Goal: Information Seeking & Learning: Understand process/instructions

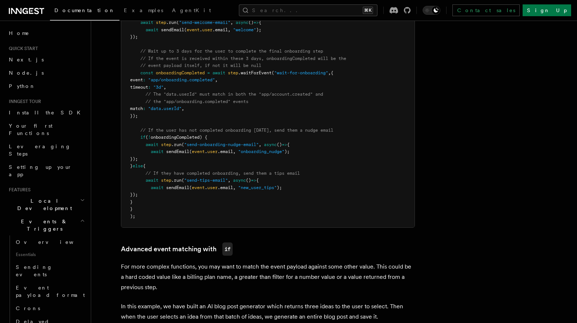
scroll to position [485, 0]
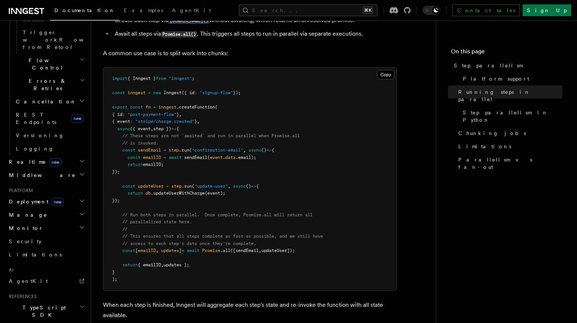
scroll to position [215, 0]
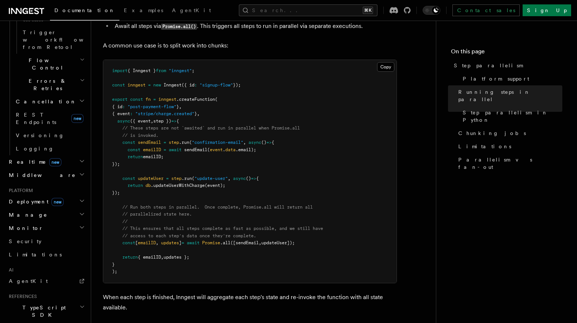
drag, startPoint x: 289, startPoint y: 177, endPoint x: 312, endPoint y: 231, distance: 58.0
click at [312, 231] on pre "import { Inngest } from "inngest" ; const inngest = new Inngest ({ id : "signup…" at bounding box center [249, 171] width 293 height 223
click at [311, 174] on pre "import { Inngest } from "inngest" ; const inngest = new Inngest ({ id : "signup…" at bounding box center [249, 171] width 293 height 223
drag, startPoint x: 316, startPoint y: 181, endPoint x: 331, endPoint y: 235, distance: 56.2
click at [331, 235] on pre "import { Inngest } from "inngest" ; const inngest = new Inngest ({ id : "signup…" at bounding box center [249, 171] width 293 height 223
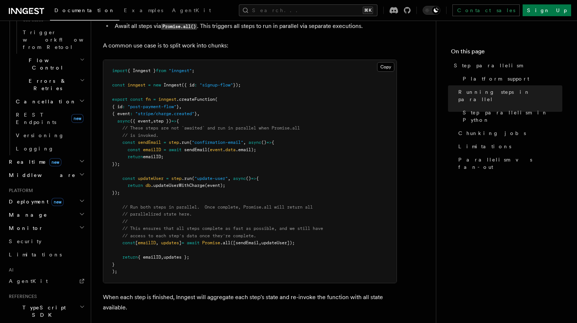
click at [322, 187] on pre "import { Inngest } from "inngest" ; const inngest = new Inngest ({ id : "signup…" at bounding box center [249, 171] width 293 height 223
drag, startPoint x: 320, startPoint y: 185, endPoint x: 336, endPoint y: 237, distance: 53.9
click at [336, 237] on pre "import { Inngest } from "inngest" ; const inngest = new Inngest ({ id : "signup…" at bounding box center [249, 171] width 293 height 223
click at [325, 187] on pre "import { Inngest } from "inngest" ; const inngest = new Inngest ({ id : "signup…" at bounding box center [249, 171] width 293 height 223
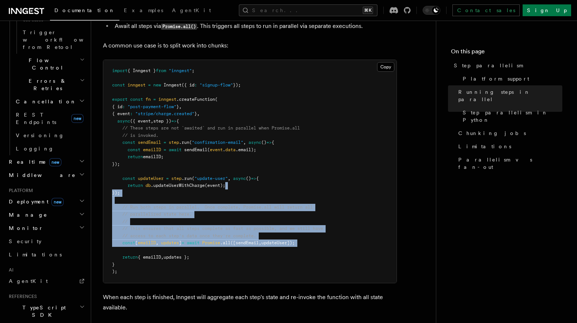
drag, startPoint x: 323, startPoint y: 179, endPoint x: 335, endPoint y: 238, distance: 59.7
click at [335, 238] on pre "import { Inngest } from "inngest" ; const inngest = new Inngest ({ id : "signup…" at bounding box center [249, 171] width 293 height 223
drag, startPoint x: 325, startPoint y: 189, endPoint x: 342, endPoint y: 260, distance: 73.1
click at [342, 260] on pre "import { Inngest } from "inngest" ; const inngest = new Inngest ({ id : "signup…" at bounding box center [249, 171] width 293 height 223
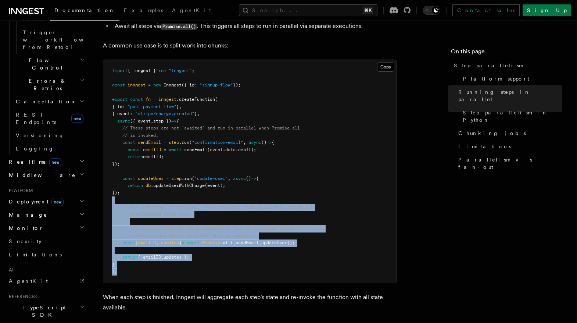
click at [342, 260] on pre "import { Inngest } from "inngest" ; const inngest = new Inngest ({ id : "signup…" at bounding box center [249, 171] width 293 height 223
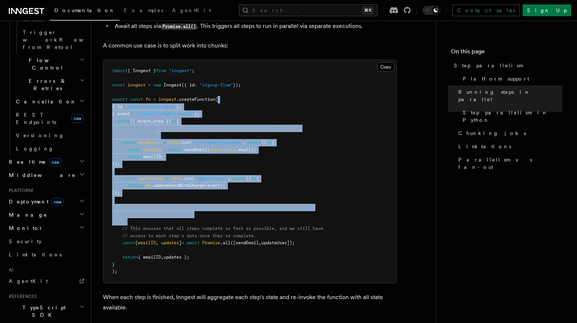
drag, startPoint x: 318, startPoint y: 94, endPoint x: 293, endPoint y: 211, distance: 120.3
click at [293, 211] on pre "import { Inngest } from "inngest" ; const inngest = new Inngest ({ id : "signup…" at bounding box center [249, 171] width 293 height 223
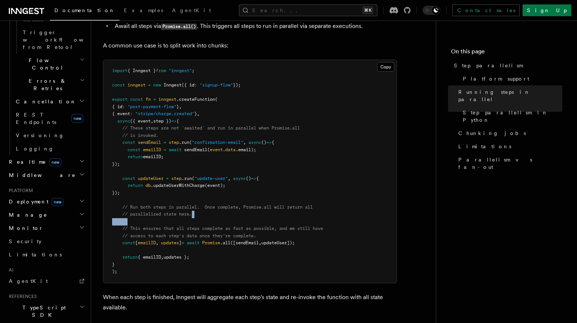
drag, startPoint x: 293, startPoint y: 211, endPoint x: 303, endPoint y: 202, distance: 13.5
click at [303, 202] on pre "import { Inngest } from "inngest" ; const inngest = new Inngest ({ id : "signup…" at bounding box center [249, 171] width 293 height 223
click at [306, 190] on pre "import { Inngest } from "inngest" ; const inngest = new Inngest ({ id : "signup…" at bounding box center [249, 171] width 293 height 223
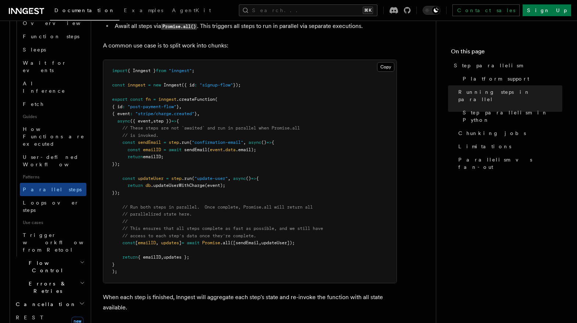
scroll to position [273, 0]
click at [63, 196] on link "Loops over steps" at bounding box center [53, 206] width 67 height 21
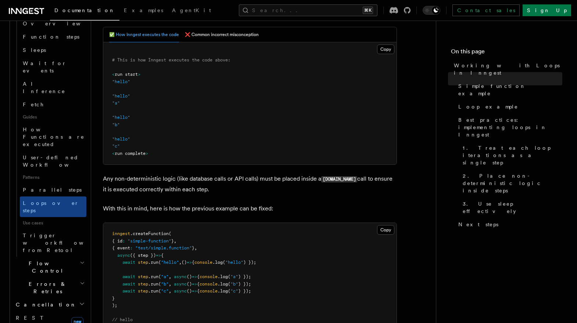
scroll to position [318, 0]
click at [306, 180] on p "Any non-deterministic logic (like database calls or API calls) must be placed i…" at bounding box center [250, 183] width 294 height 21
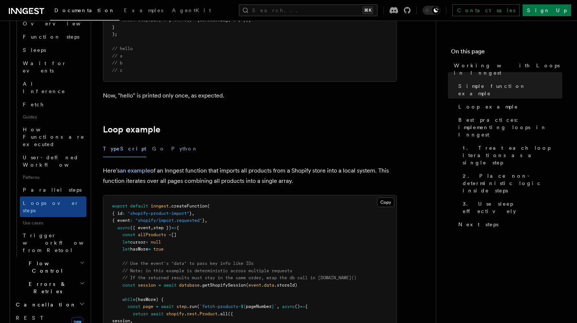
scroll to position [590, 0]
